Goal: Information Seeking & Learning: Compare options

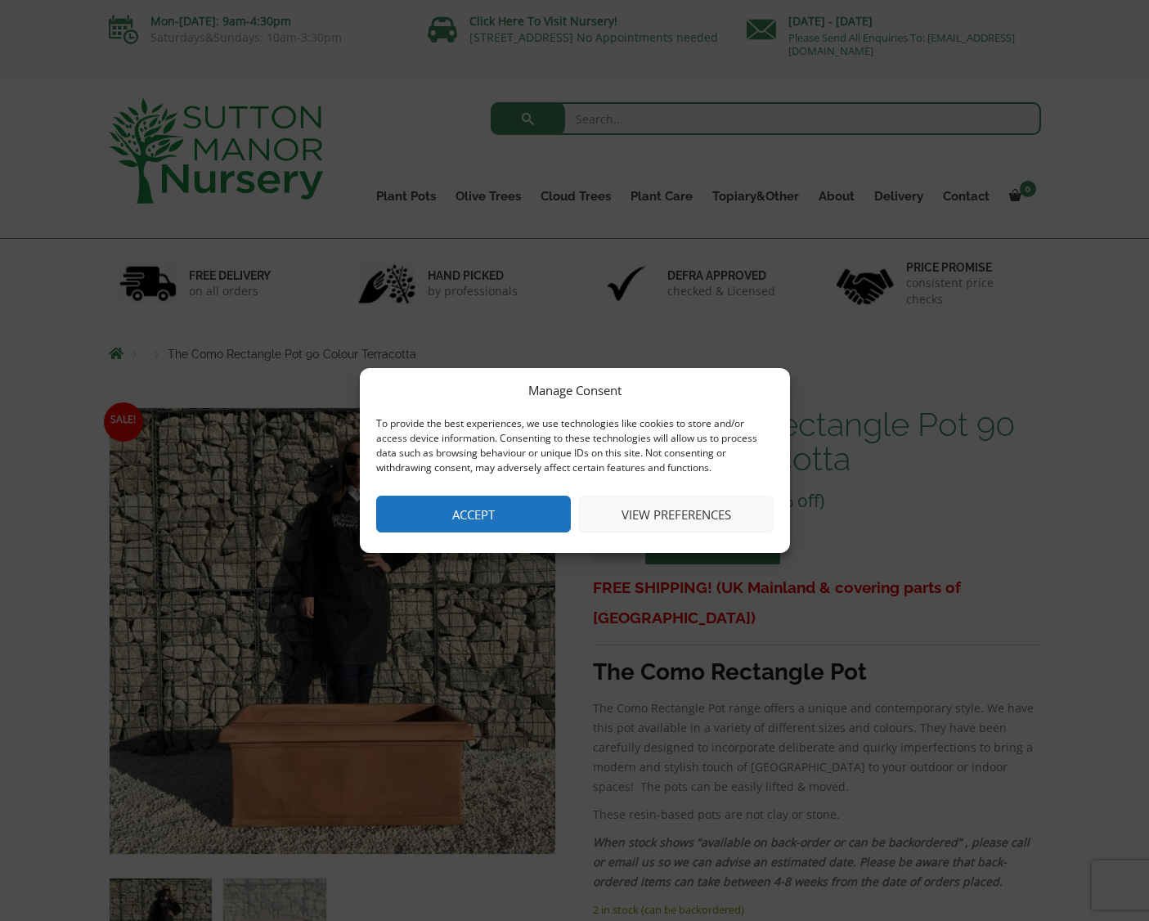
click at [504, 498] on button "Accept" at bounding box center [473, 514] width 195 height 37
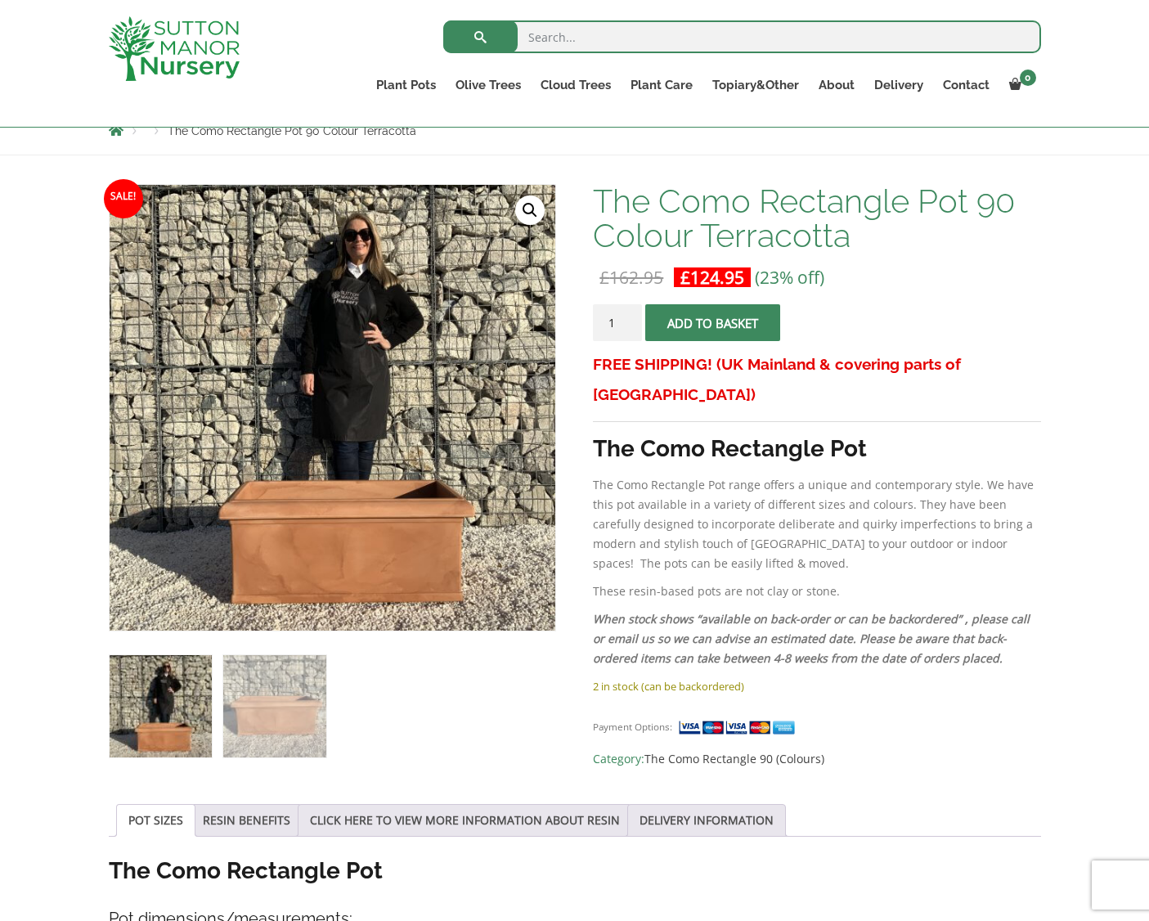
scroll to position [150, 0]
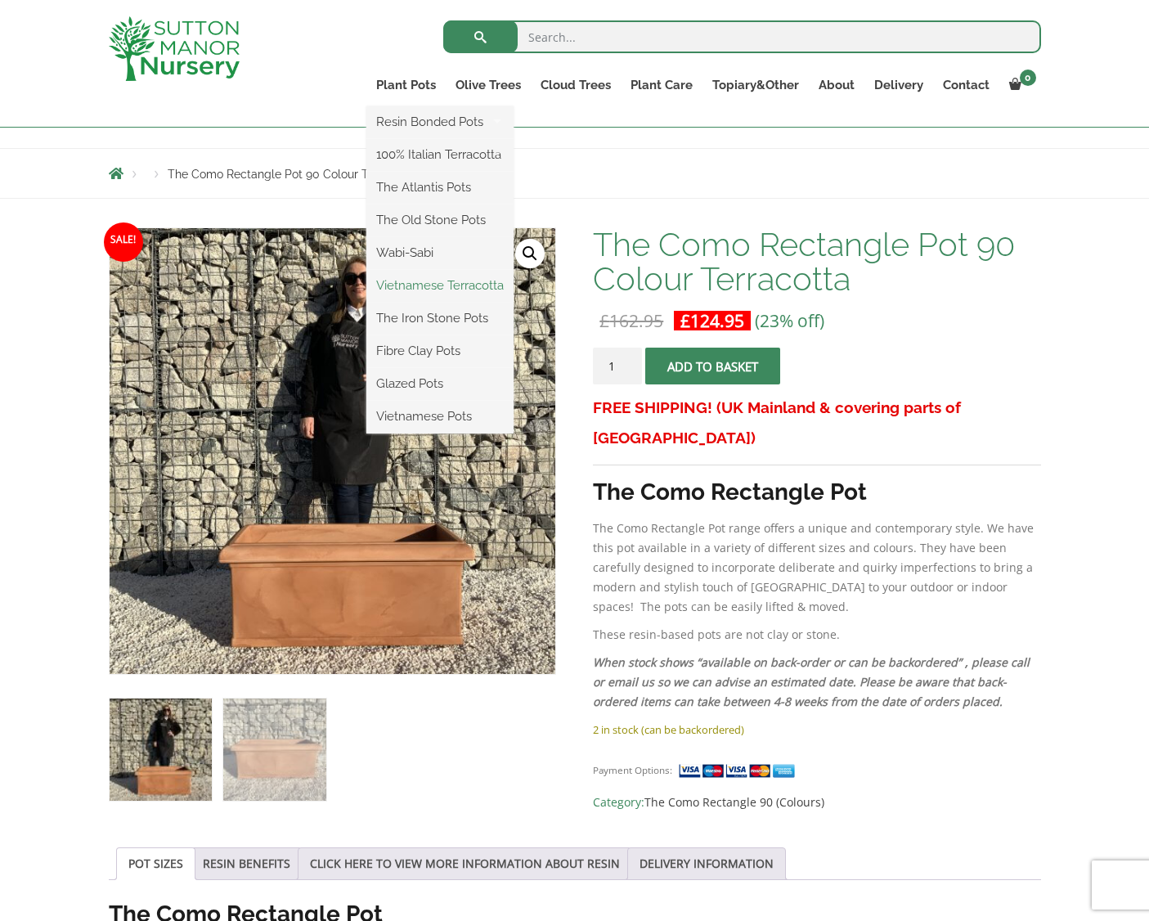
click at [415, 283] on link "Vietnamese Terracotta" at bounding box center [439, 285] width 147 height 25
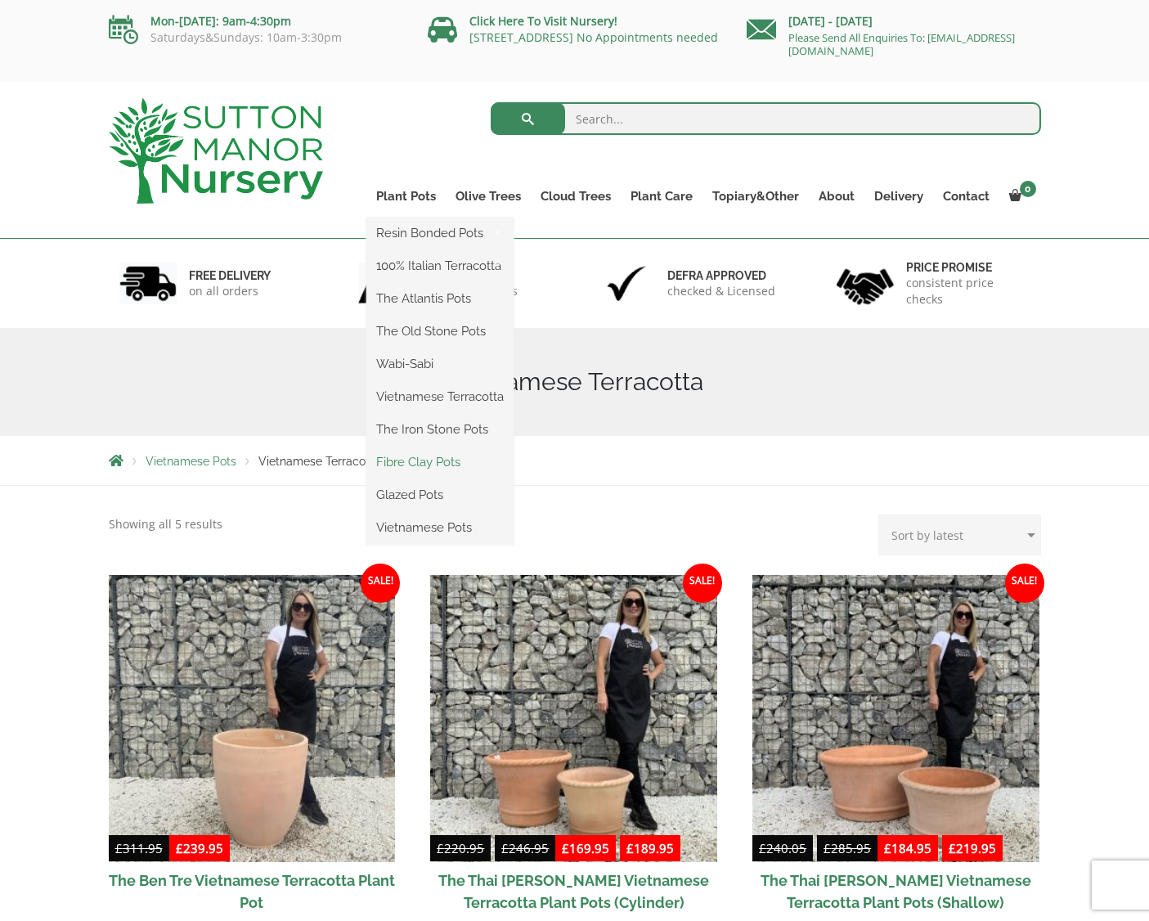
click at [417, 461] on link "Fibre Clay Pots" at bounding box center [439, 462] width 147 height 25
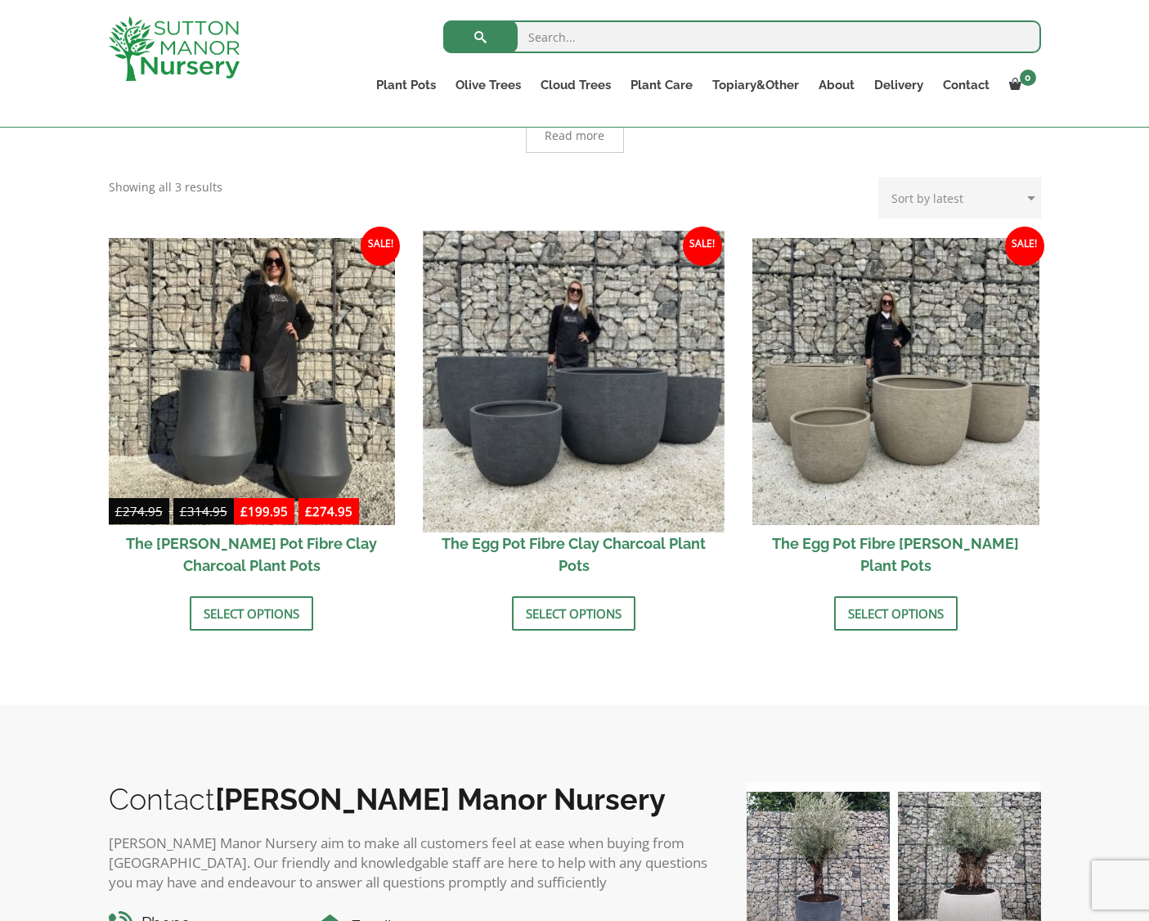
scroll to position [416, 0]
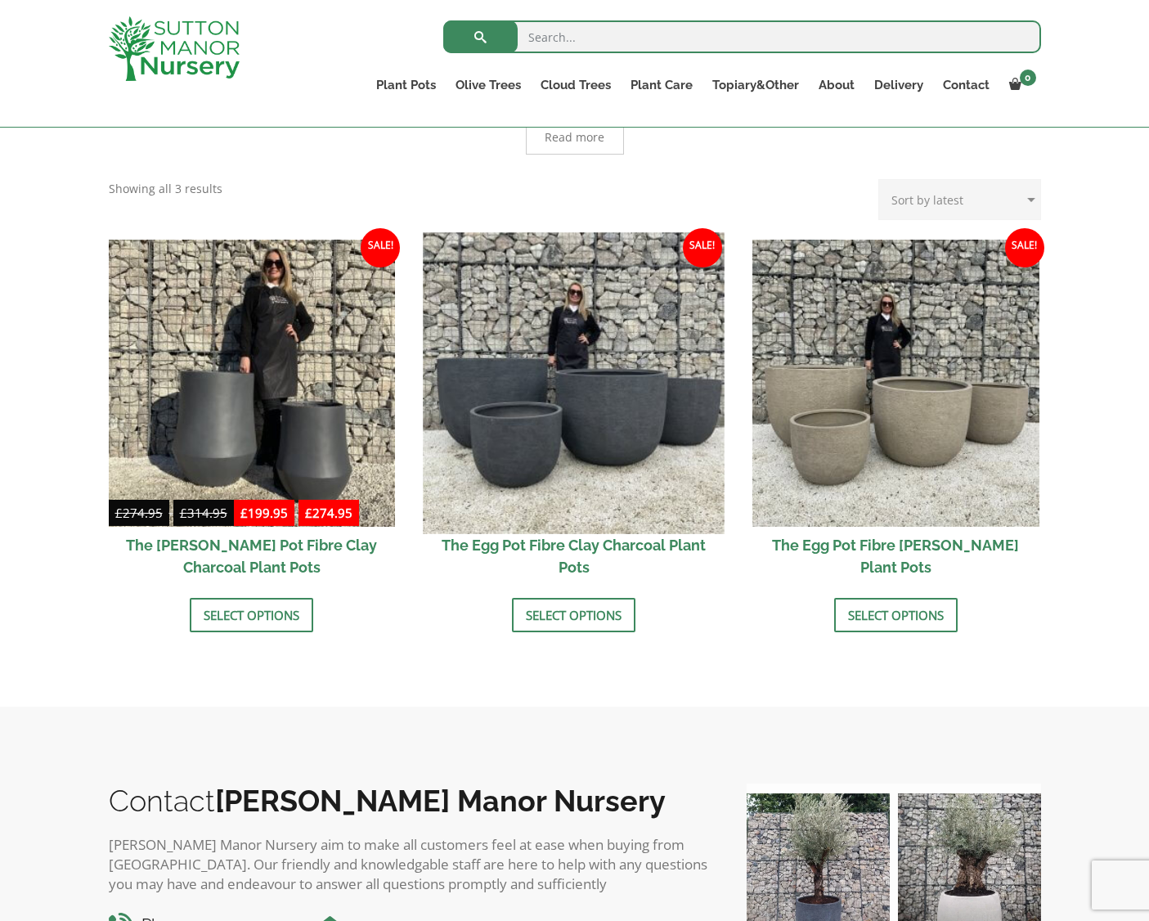
click at [575, 429] on img at bounding box center [574, 382] width 301 height 301
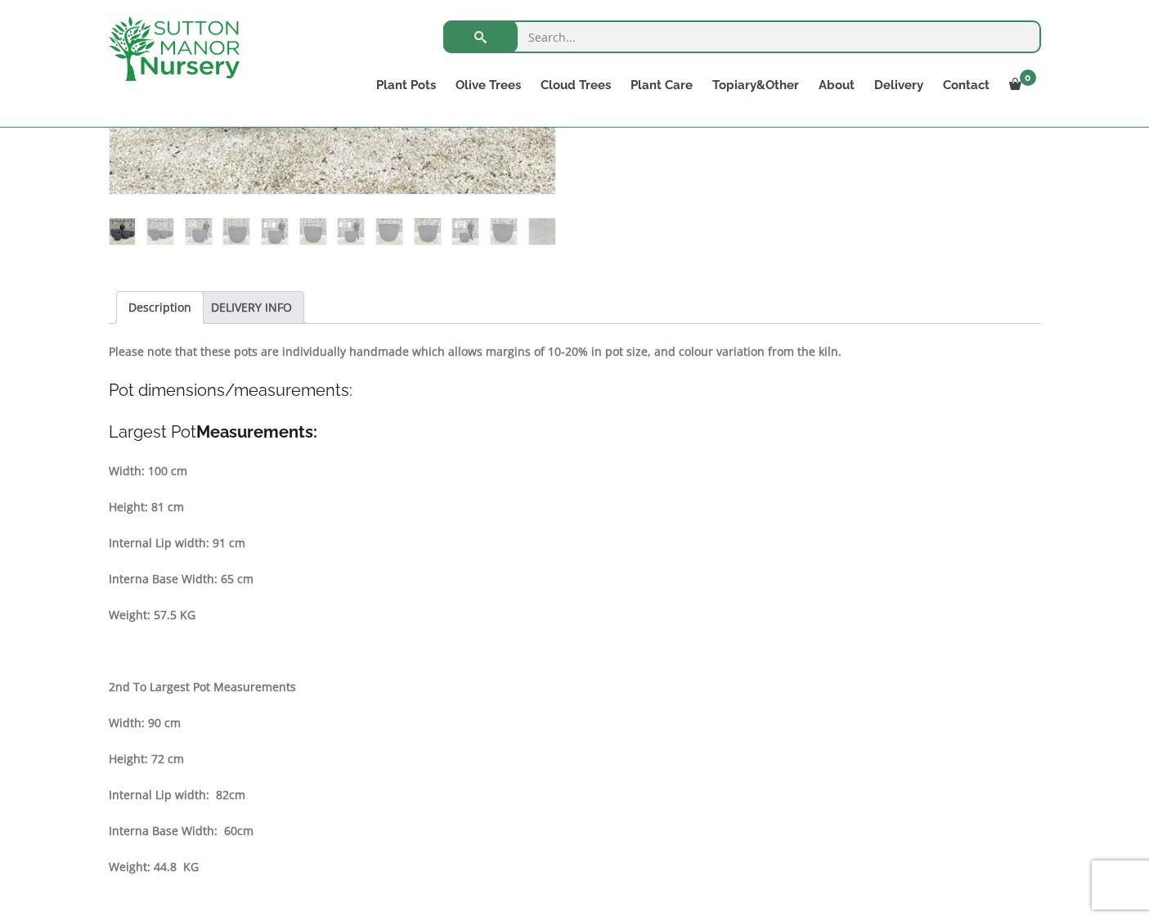
scroll to position [370, 0]
